Goal: Find specific page/section: Find specific page/section

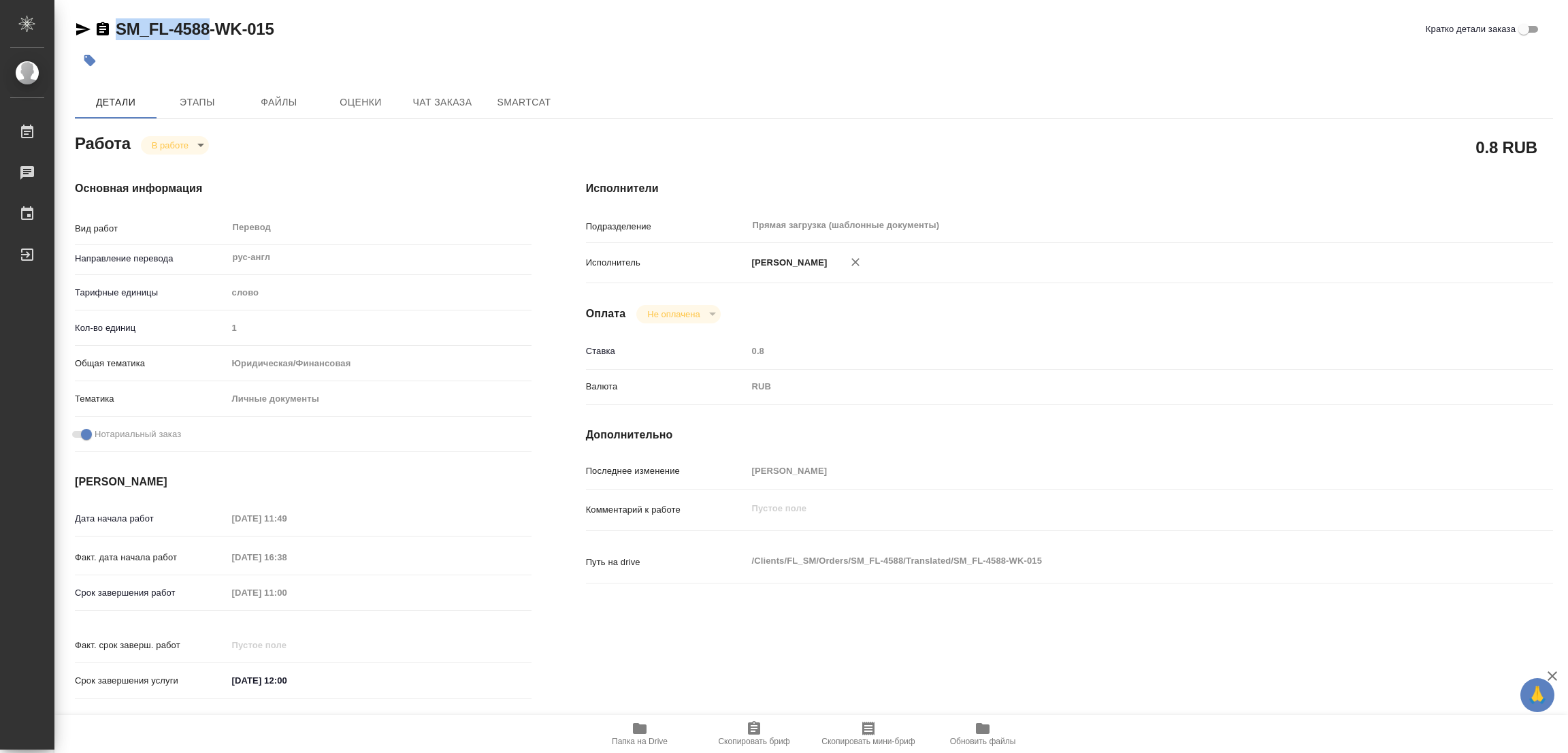
drag, startPoint x: 113, startPoint y: 15, endPoint x: 206, endPoint y: 21, distance: 93.2
click at [206, 21] on div "SM_FL-4588-WK-015 Кратко детали заказа Детали Этапы Файлы Оценки Чат заказа Sma…" at bounding box center [813, 571] width 1493 height 1142
copy link "SM_FL-4588"
click at [291, 38] on div "SM_FL-4588-WK-015 Кратко детали заказа" at bounding box center [813, 28] width 1477 height 21
